Goal: Check status: Check status

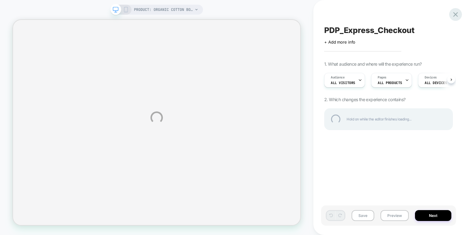
click at [459, 16] on div at bounding box center [455, 14] width 13 height 13
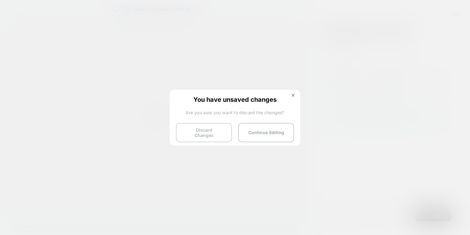
click at [216, 130] on button "Discard Changes" at bounding box center [204, 132] width 56 height 19
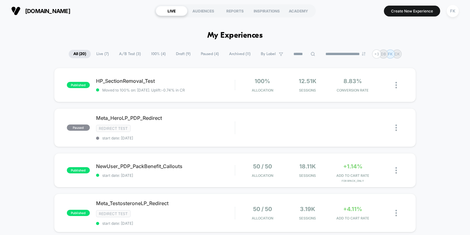
click at [156, 54] on span "100% ( 4 )" at bounding box center [158, 54] width 24 height 8
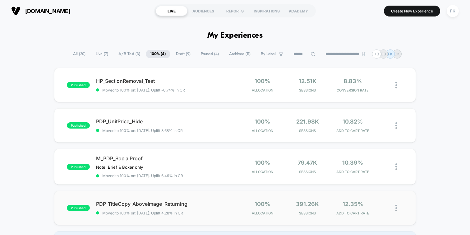
click at [396, 205] on img at bounding box center [396, 208] width 2 height 7
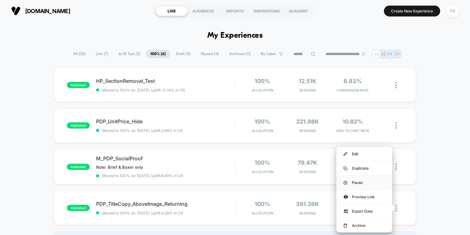
click at [368, 179] on div "Pause" at bounding box center [364, 182] width 56 height 14
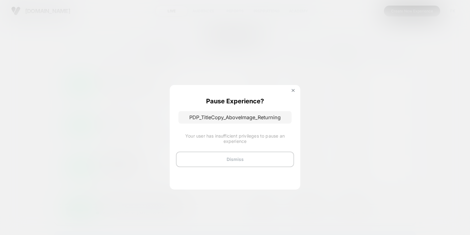
click at [256, 157] on button "Dismiss" at bounding box center [235, 159] width 118 height 16
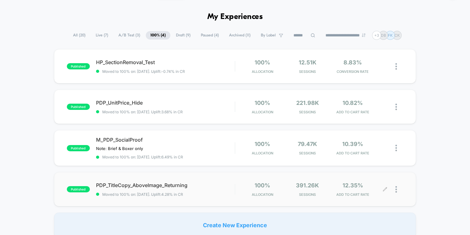
scroll to position [23, 0]
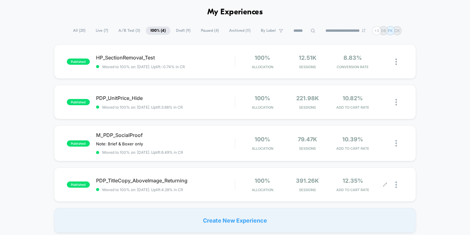
click at [400, 186] on div at bounding box center [399, 184] width 8 height 15
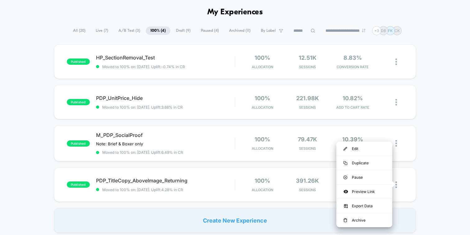
click at [112, 210] on div "Create New Experience" at bounding box center [235, 220] width 362 height 25
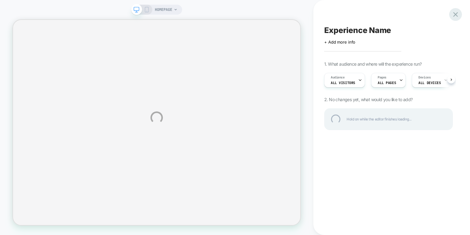
click at [454, 16] on div at bounding box center [455, 14] width 13 height 13
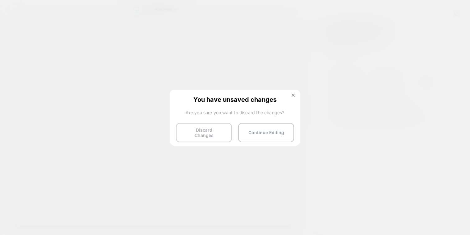
click at [210, 134] on button "Discard Changes" at bounding box center [204, 132] width 56 height 19
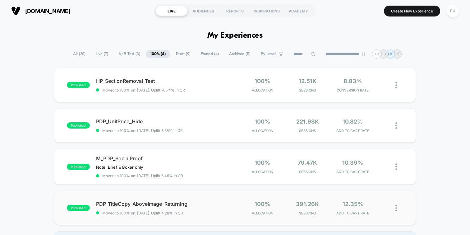
drag, startPoint x: 93, startPoint y: 202, endPoint x: 72, endPoint y: 198, distance: 21.8
click at [72, 198] on div "published PDP_TitleCopy_AboveImage_Returning Moved to 100% on: [DATE] . Uplift:…" at bounding box center [235, 208] width 362 height 34
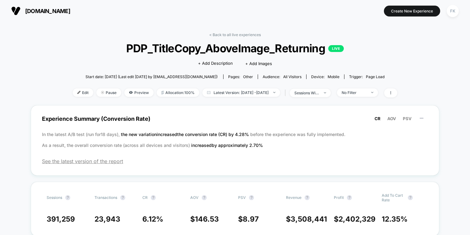
click at [148, 53] on span "PDP_TitleCopy_AboveImage_Returning LIVE" at bounding box center [235, 48] width 292 height 13
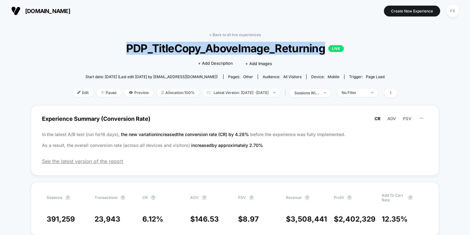
click at [148, 53] on span "PDP_TitleCopy_AboveImage_Returning LIVE" at bounding box center [235, 48] width 292 height 13
copy span "PDP_TitleCopy_AboveImage_Returning"
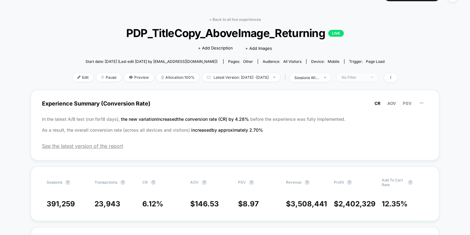
scroll to position [16, 0]
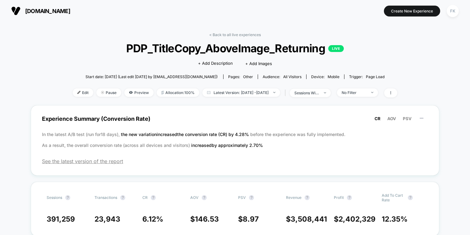
click at [455, 17] on div "FK" at bounding box center [453, 11] width 16 height 16
click at [453, 10] on div "FK" at bounding box center [453, 11] width 12 height 12
